Goal: Information Seeking & Learning: Learn about a topic

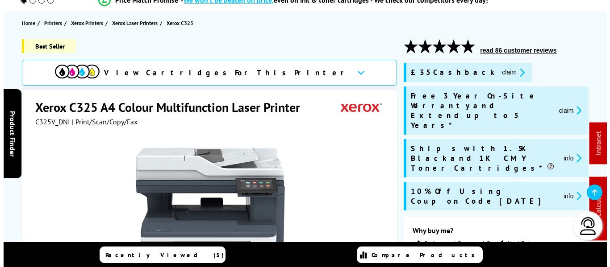
scroll to position [89, 0]
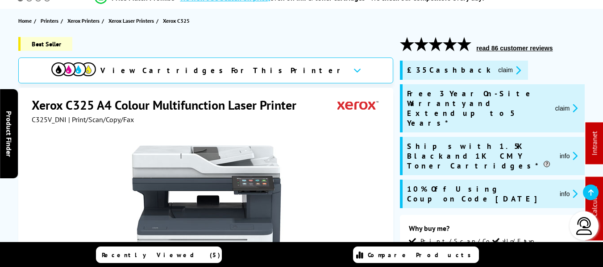
click at [563, 103] on button "claim" at bounding box center [567, 108] width 28 height 10
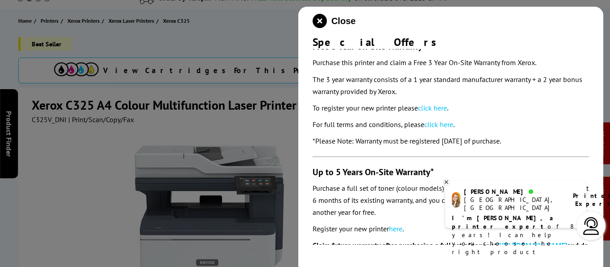
scroll to position [45, 0]
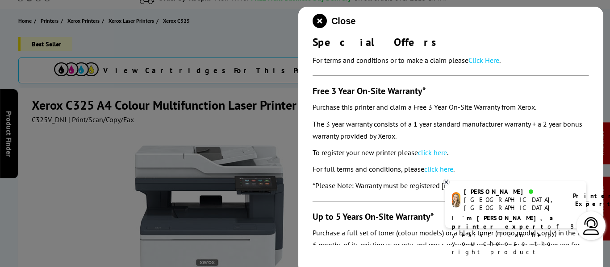
click at [433, 154] on link "click here" at bounding box center [432, 152] width 29 height 9
